Goal: Task Accomplishment & Management: Use online tool/utility

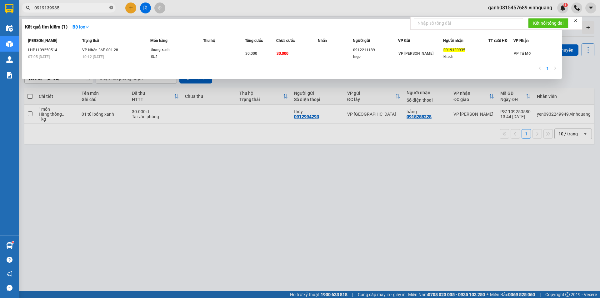
click at [112, 5] on span at bounding box center [111, 8] width 4 height 6
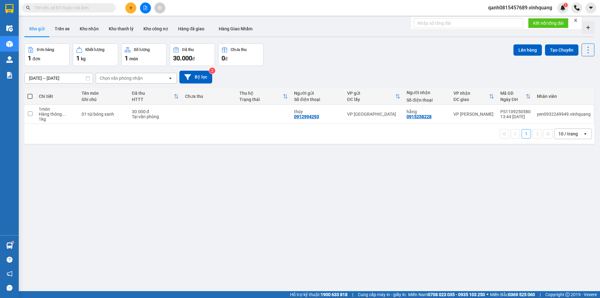
click at [91, 12] on span at bounding box center [69, 7] width 94 height 9
click at [89, 12] on span at bounding box center [69, 7] width 94 height 9
click at [88, 7] on input "text" at bounding box center [71, 7] width 74 height 7
click at [87, 6] on input "text" at bounding box center [71, 7] width 74 height 7
paste input "0334788845"
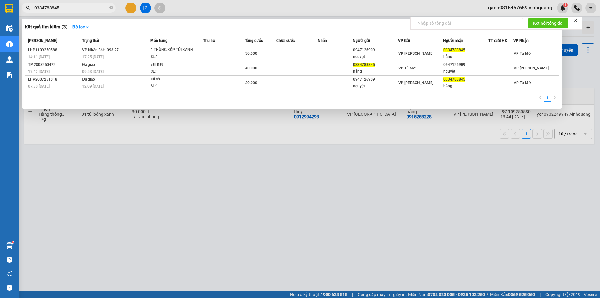
type input "0334788845"
click at [109, 7] on span "0334788845" at bounding box center [69, 7] width 94 height 9
click at [112, 8] on icon "close-circle" at bounding box center [111, 8] width 4 height 4
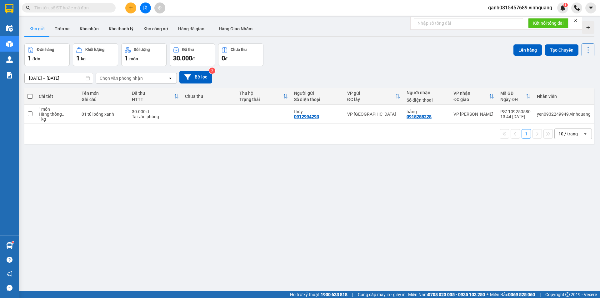
click at [102, 8] on input "text" at bounding box center [71, 7] width 74 height 7
paste input "0866762465"
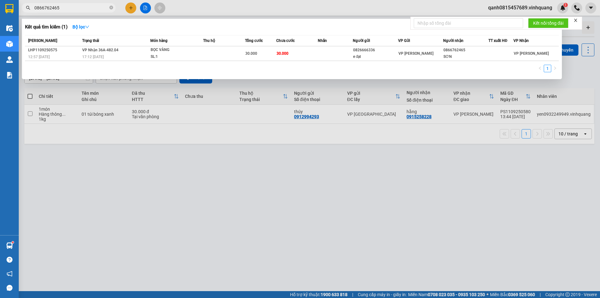
type input "0866762465"
